Goal: Task Accomplishment & Management: Manage account settings

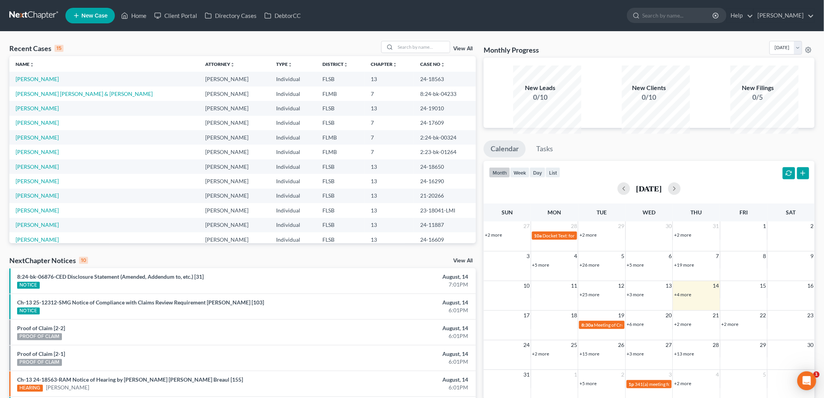
click at [404, 49] on div "Recent Cases 15 View All Name unfold_more expand_more expand_less Attorney unfo…" at bounding box center [412, 293] width 824 height 523
click at [404, 53] on input "search" at bounding box center [422, 46] width 55 height 11
type input "[PERSON_NAME]"
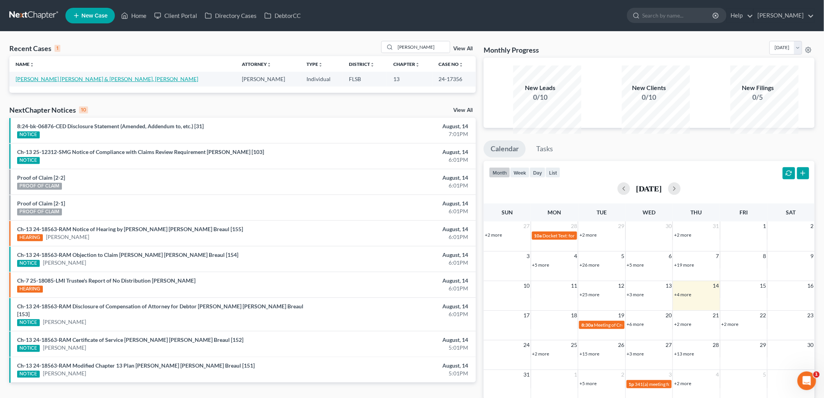
drag, startPoint x: 74, startPoint y: 98, endPoint x: 172, endPoint y: 103, distance: 97.5
click at [75, 82] on link "[PERSON_NAME] [PERSON_NAME] & [PERSON_NAME], [PERSON_NAME]" at bounding box center [107, 79] width 183 height 7
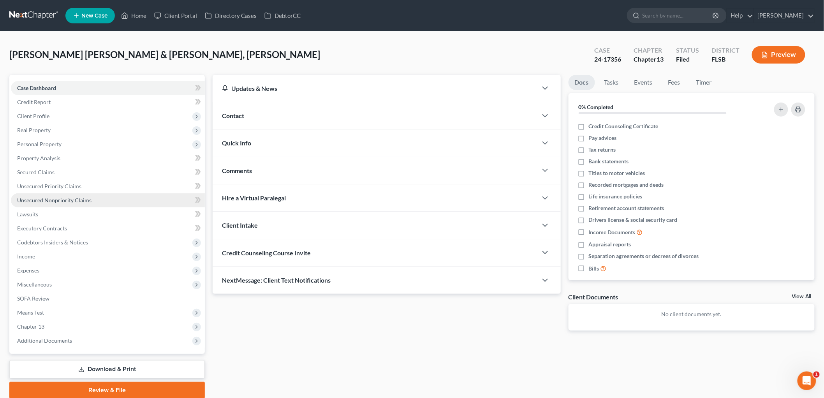
click at [68, 203] on span "Unsecured Nonpriority Claims" at bounding box center [54, 200] width 74 height 7
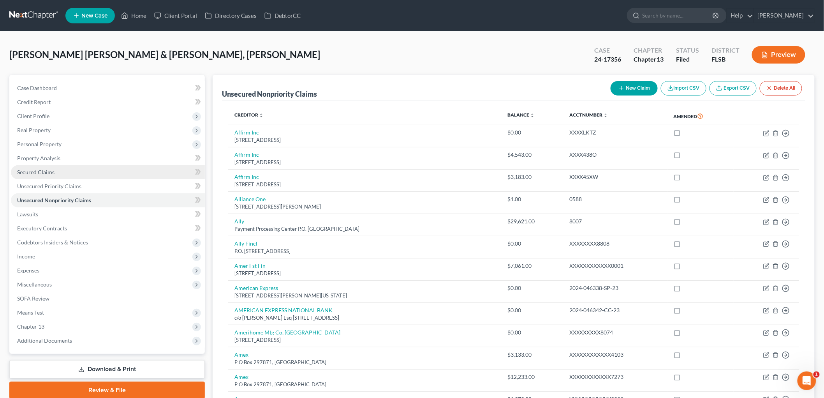
click at [45, 175] on span "Secured Claims" at bounding box center [35, 172] width 37 height 7
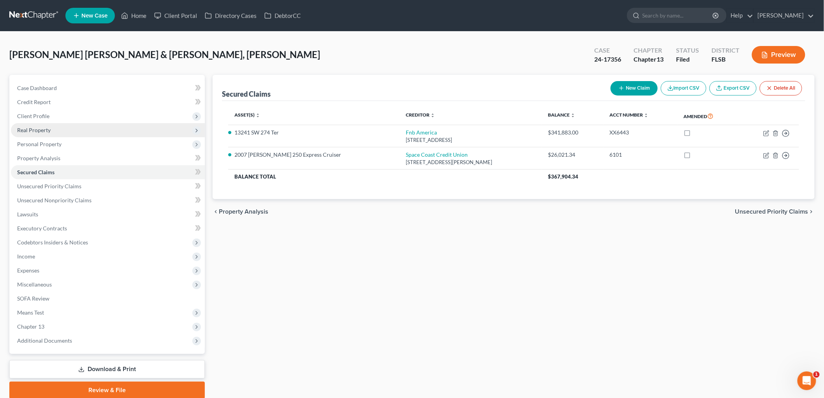
click at [51, 133] on span "Real Property" at bounding box center [33, 130] width 33 height 7
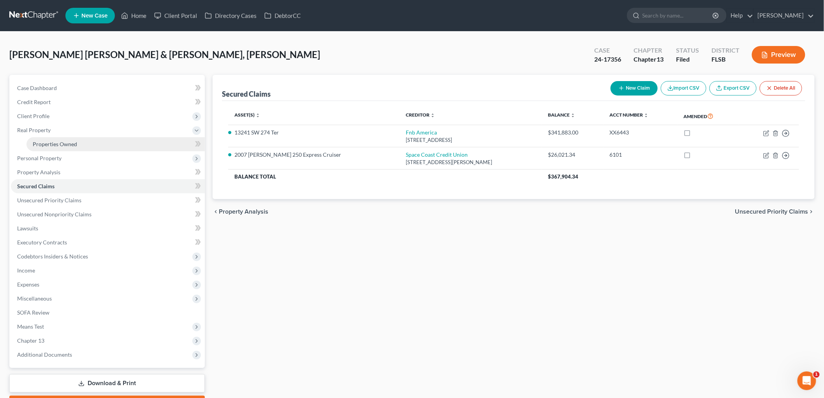
click at [68, 147] on span "Properties Owned" at bounding box center [55, 144] width 44 height 7
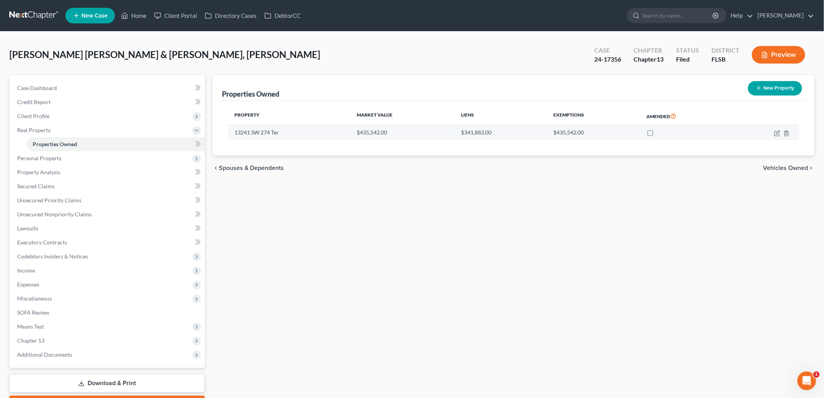
click at [273, 140] on td "13241 SW 274 Ter" at bounding box center [289, 132] width 123 height 15
click at [268, 140] on td "13241 SW 274 Ter" at bounding box center [289, 132] width 123 height 15
click at [774, 136] on icon "button" at bounding box center [777, 133] width 6 height 6
select select "9"
select select "2"
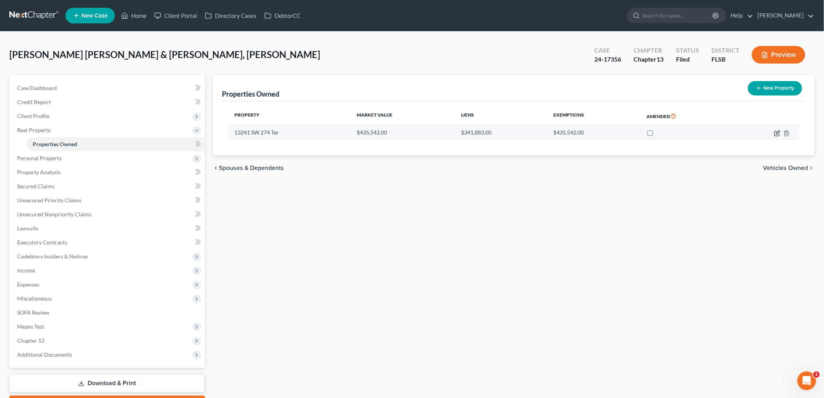
select select "0"
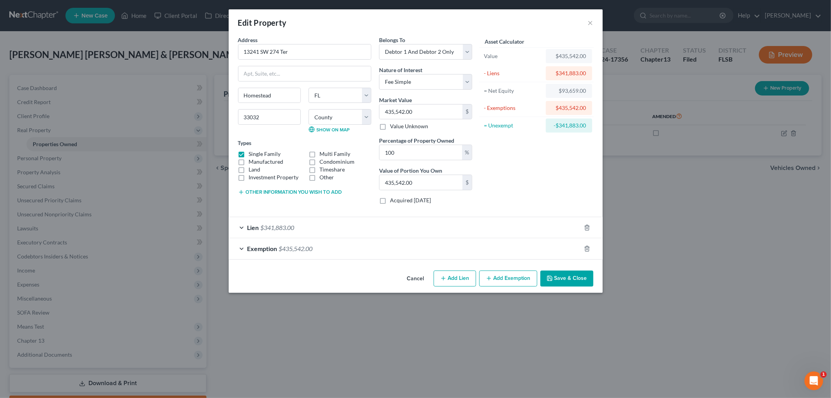
click at [247, 231] on span "Lien" at bounding box center [253, 227] width 12 height 7
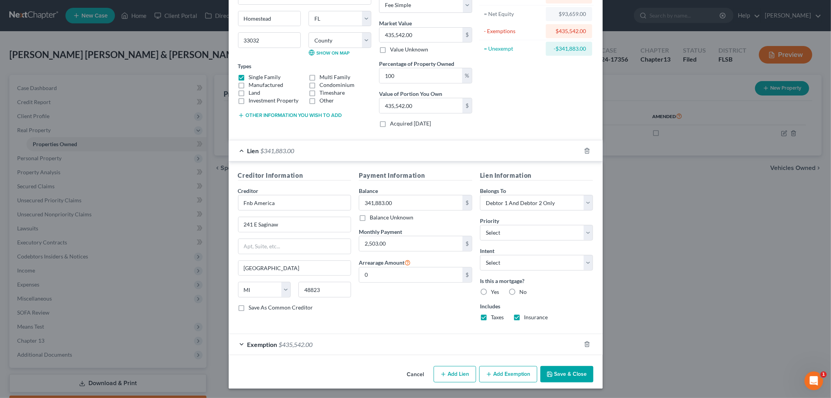
scroll to position [193, 0]
click at [247, 340] on span "Exemption" at bounding box center [262, 343] width 30 height 7
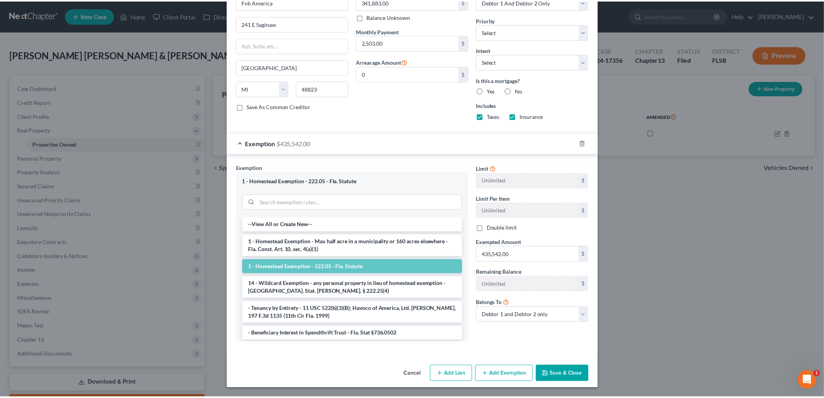
scroll to position [0, 0]
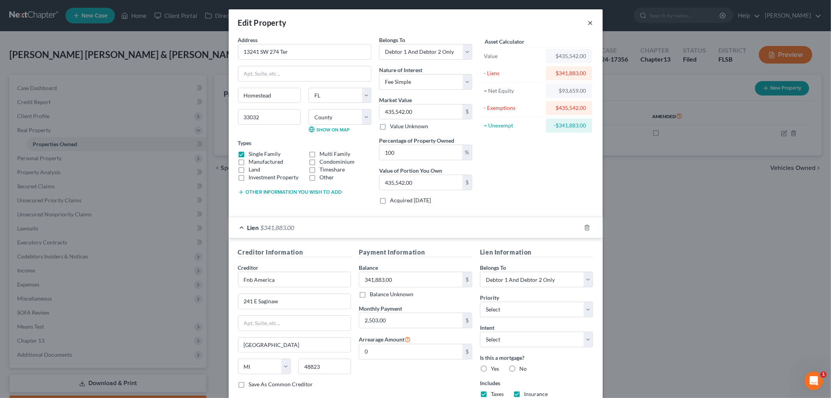
click at [593, 27] on button "×" at bounding box center [590, 22] width 5 height 9
